Goal: Information Seeking & Learning: Compare options

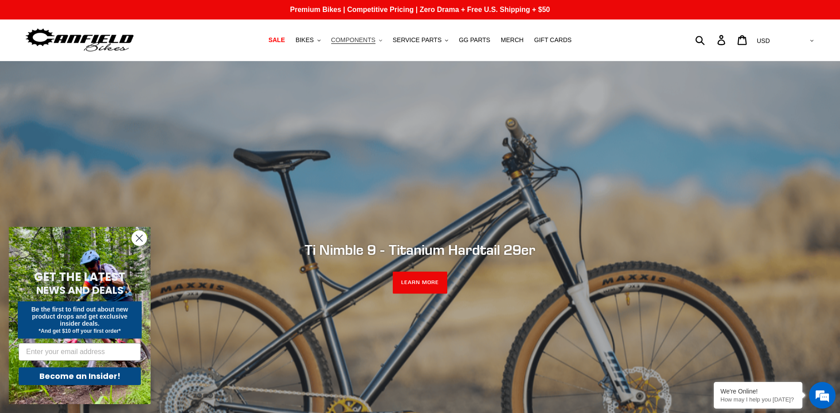
click at [373, 38] on span "COMPONENTS" at bounding box center [353, 40] width 44 height 8
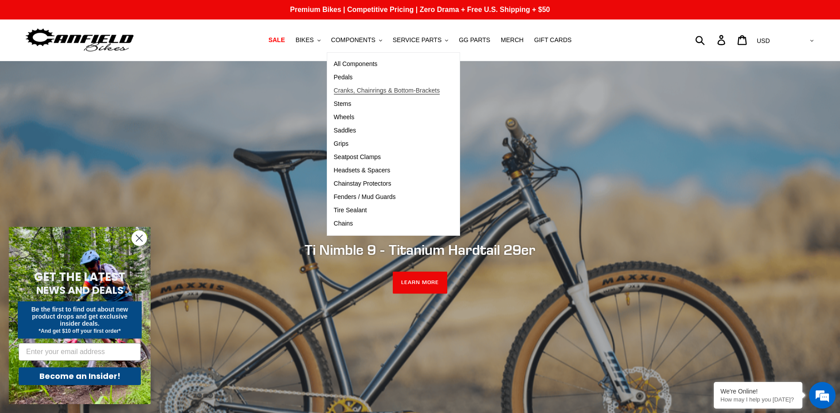
click at [381, 89] on span "Cranks, Chainrings & Bottom-Brackets" at bounding box center [387, 91] width 106 height 8
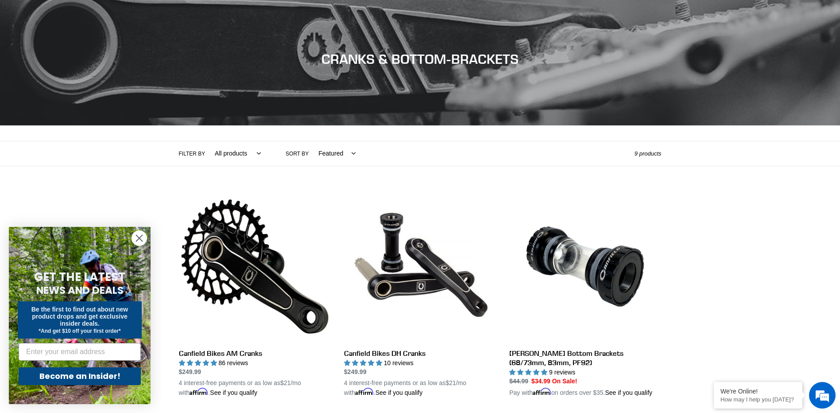
scroll to position [89, 0]
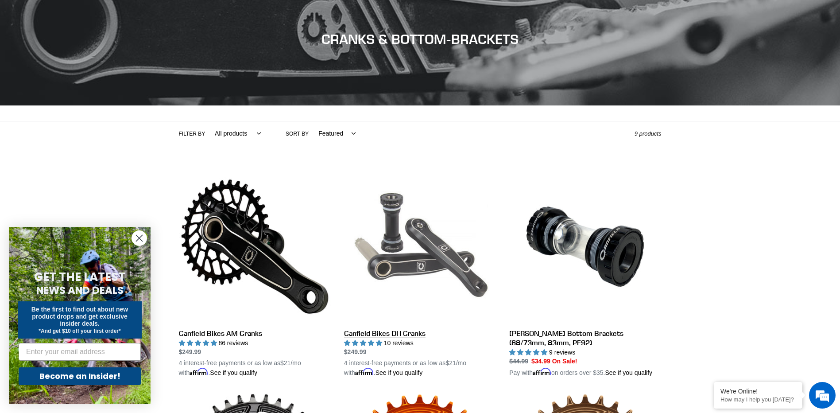
click at [427, 263] on link "Canfield Bikes DH Cranks" at bounding box center [420, 273] width 152 height 207
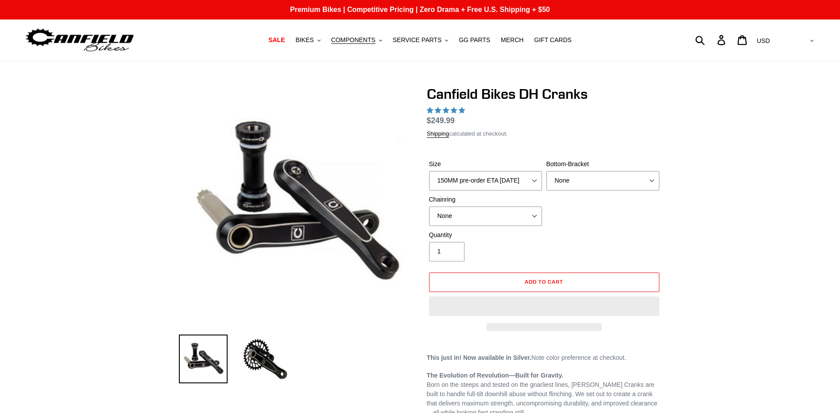
select select "highest-rating"
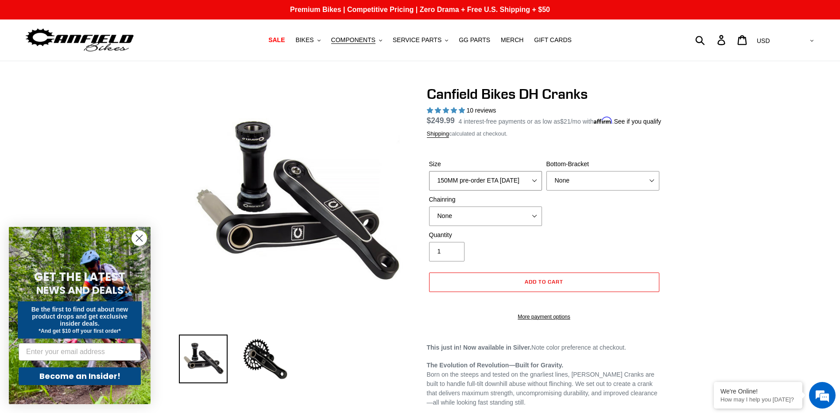
click at [533, 190] on select "150MM pre-order ETA [DATE] 155MM pre-order ETA [DATE] 160MM pre-order ETA [DATE…" at bounding box center [485, 180] width 113 height 19
select select "165MM"
click at [429, 181] on select "150MM pre-order ETA 9/30/25 155MM pre-order ETA 9/30/25 160MM pre-order ETA 9/3…" at bounding box center [485, 180] width 113 height 19
click at [611, 190] on select "None BSA Threaded 83mm" at bounding box center [602, 180] width 113 height 19
select select "BSA Threaded 83mm"
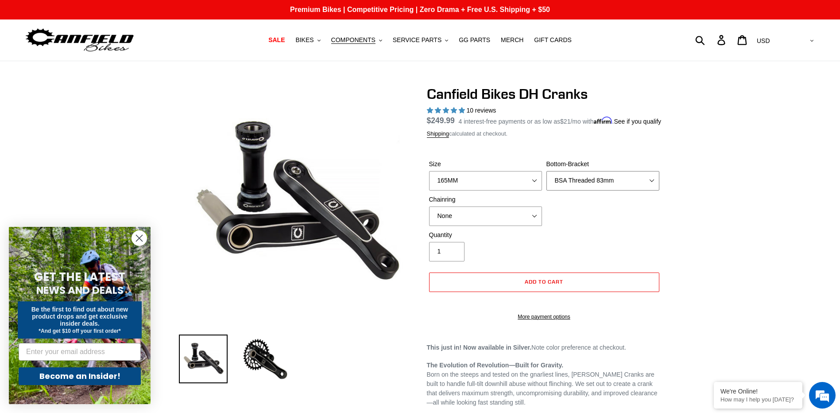
click at [546, 181] on select "None BSA Threaded 83mm" at bounding box center [602, 180] width 113 height 19
click at [481, 226] on select "None 34t Round" at bounding box center [485, 215] width 113 height 19
click at [599, 230] on div "Size 150MM pre-order ETA 9/30/25 155MM pre-order ETA 9/30/25 160MM pre-order ET…" at bounding box center [544, 194] width 235 height 71
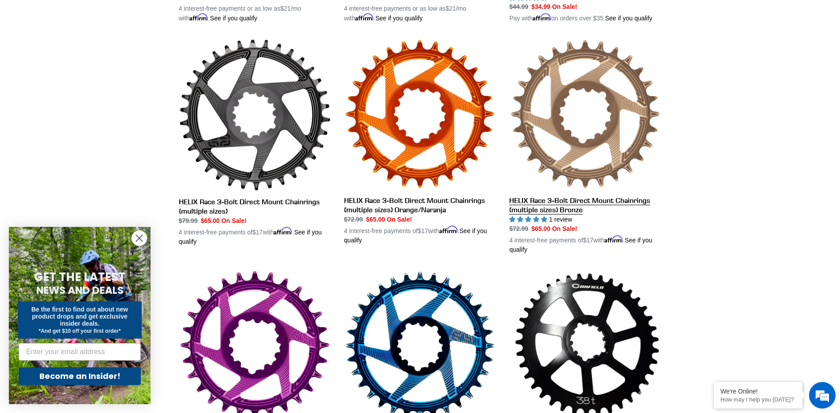
click at [569, 200] on link "HELIX Race 3-Bolt Direct Mount Chainrings (multiple sizes) Bronze" at bounding box center [585, 147] width 152 height 216
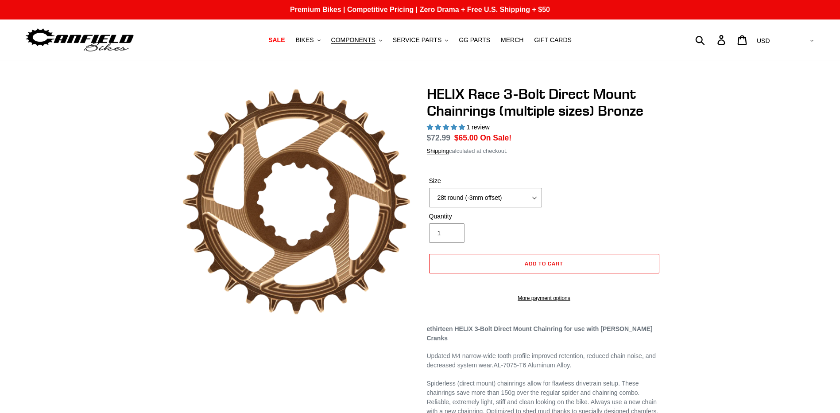
select select "highest-rating"
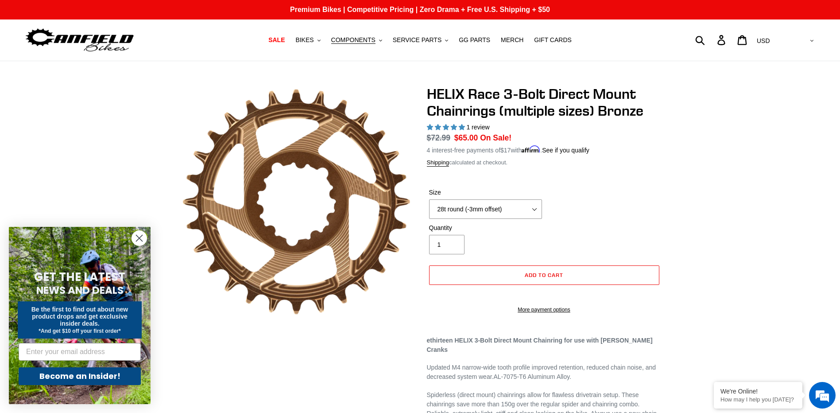
click at [534, 195] on label "Size" at bounding box center [485, 192] width 113 height 9
click at [534, 199] on select "28t round (-3mm offset) 30t round (-3mm offset) 32t round (-3mm offset) 34t rou…" at bounding box center [485, 208] width 113 height 19
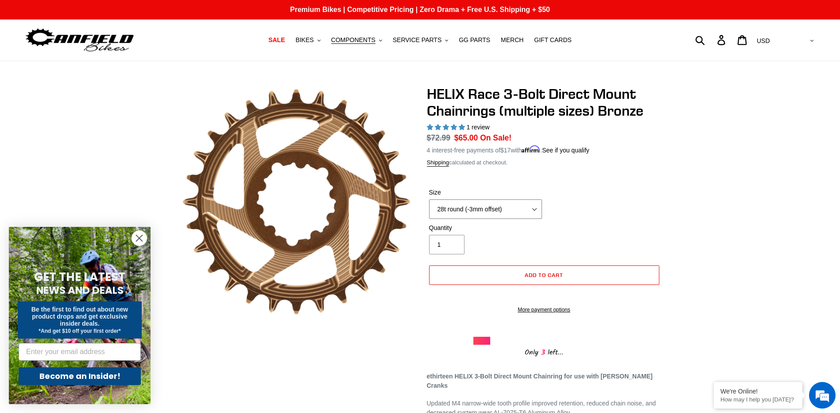
click at [535, 206] on select "28t round (-3mm offset) 30t round (-3mm offset) 32t round (-3mm offset) 34t rou…" at bounding box center [485, 208] width 113 height 19
select select "30t round (-3mm offset)"
click at [429, 199] on select "28t round (-3mm offset) 30t round (-3mm offset) 32t round (-3mm offset) 34t rou…" at bounding box center [485, 208] width 113 height 19
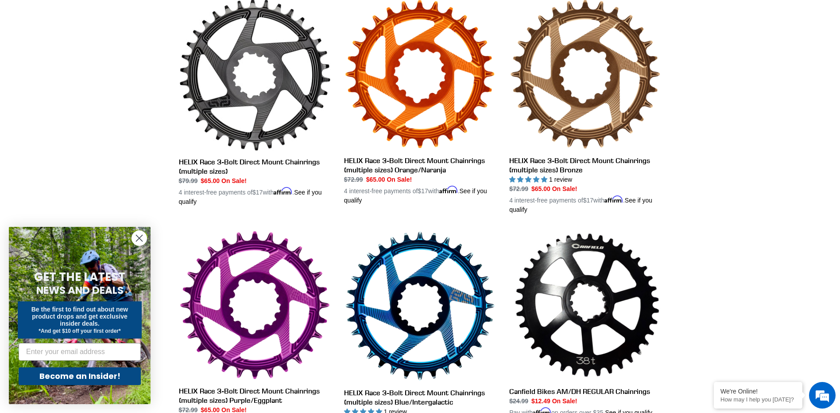
scroll to position [328, 0]
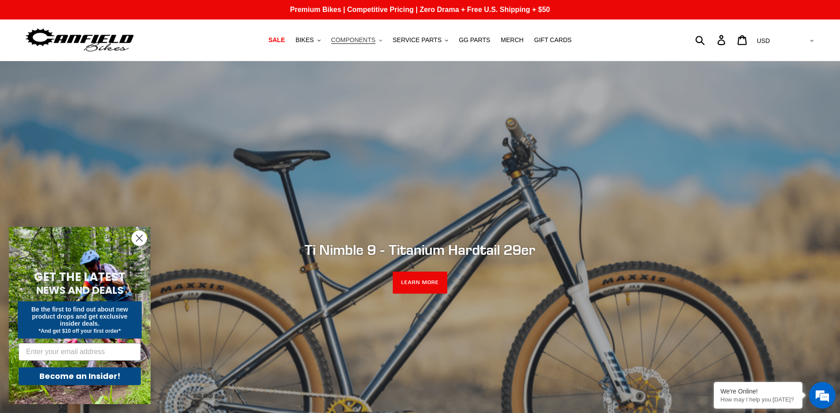
click at [359, 43] on span "COMPONENTS" at bounding box center [353, 40] width 44 height 8
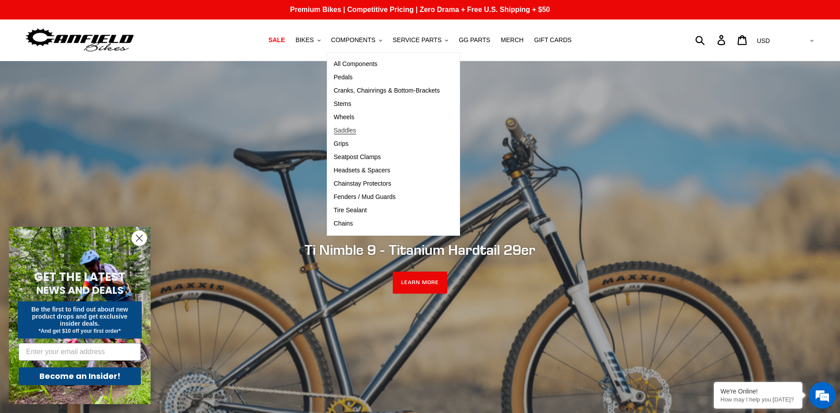
click at [356, 129] on span "Saddles" at bounding box center [345, 131] width 23 height 8
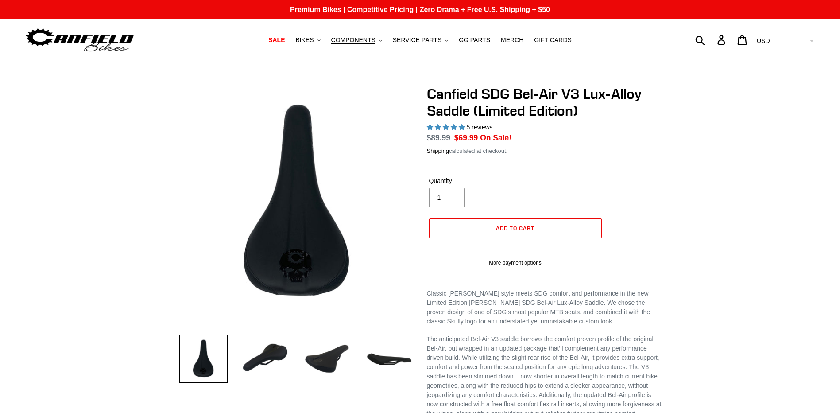
select select "highest-rating"
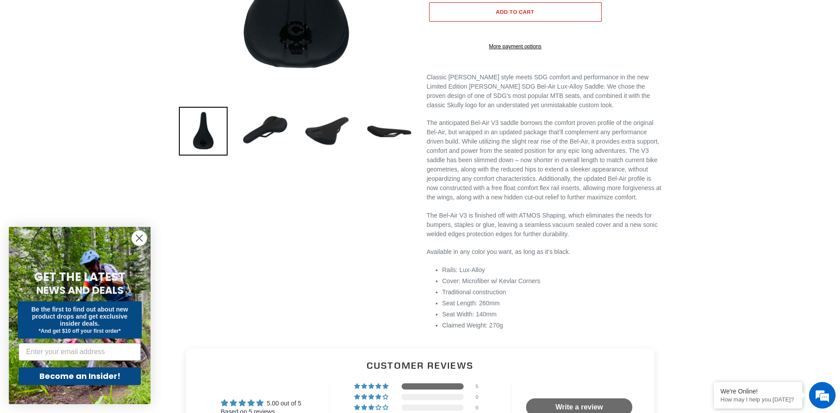
scroll to position [221, 0]
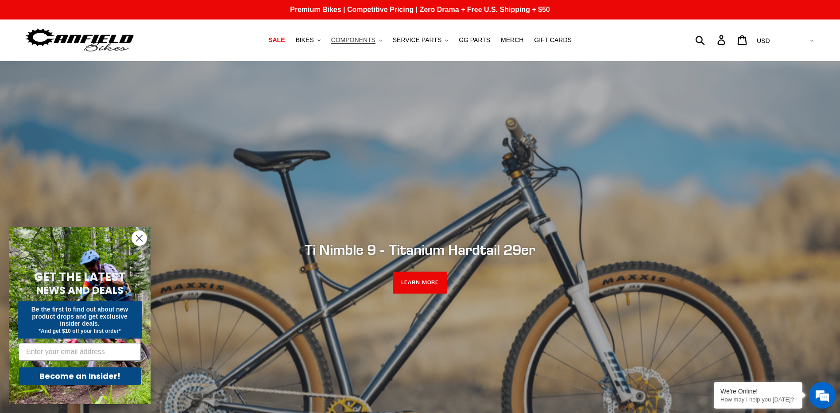
click at [367, 41] on span "COMPONENTS" at bounding box center [353, 40] width 44 height 8
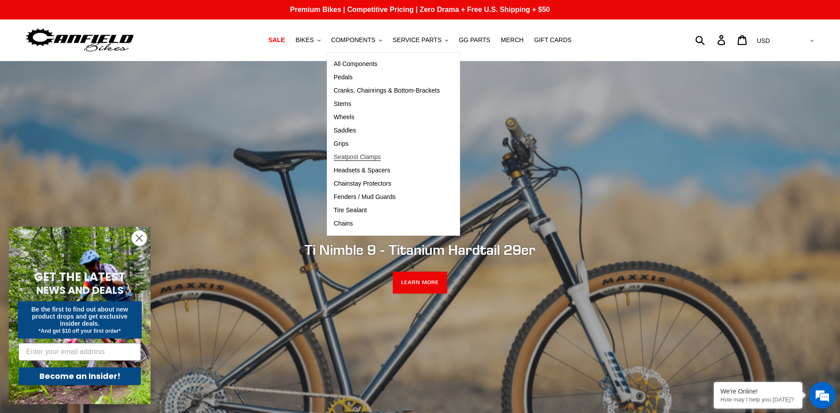
click at [381, 157] on span "Seatpost Clamps" at bounding box center [357, 157] width 47 height 8
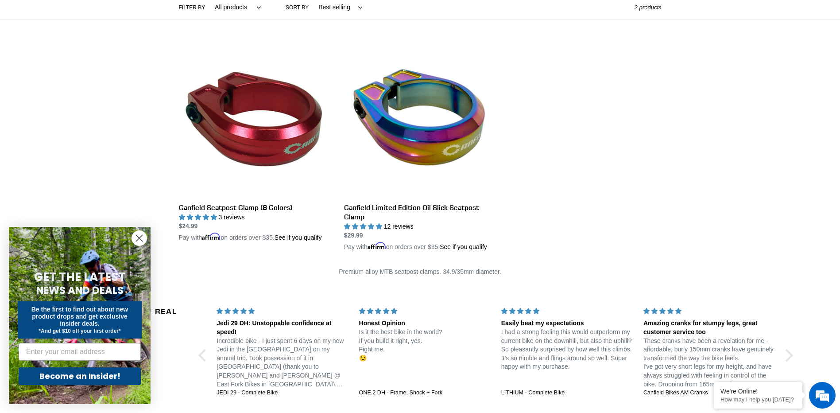
scroll to position [177, 0]
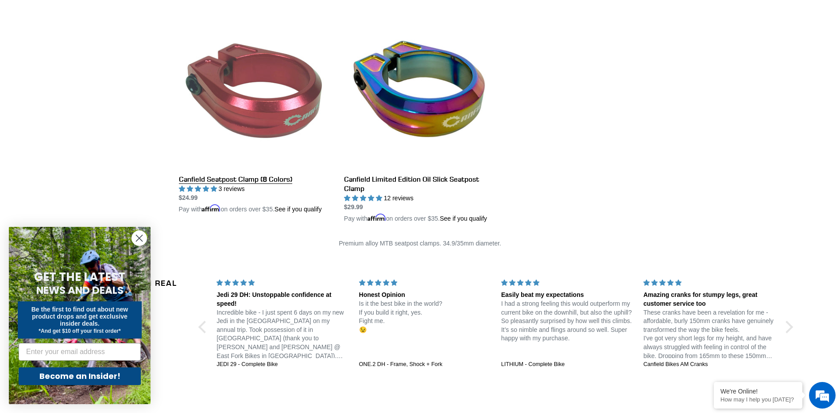
click at [243, 119] on link "Canfield Seatpost Clamp (8 Colors)" at bounding box center [255, 115] width 152 height 198
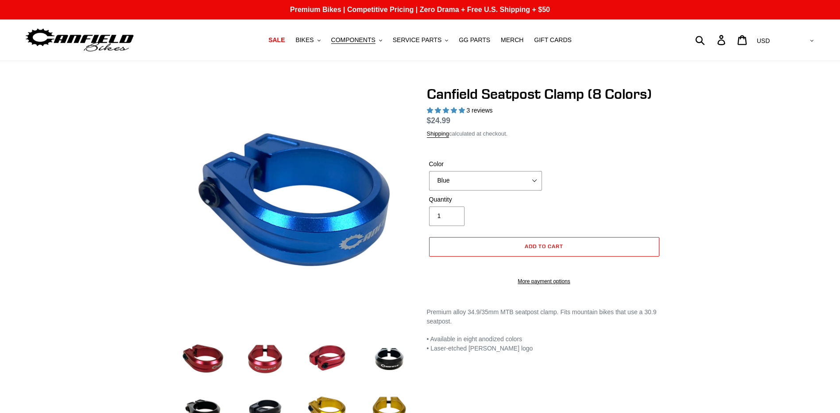
select select "highest-rating"
